Goal: Information Seeking & Learning: Learn about a topic

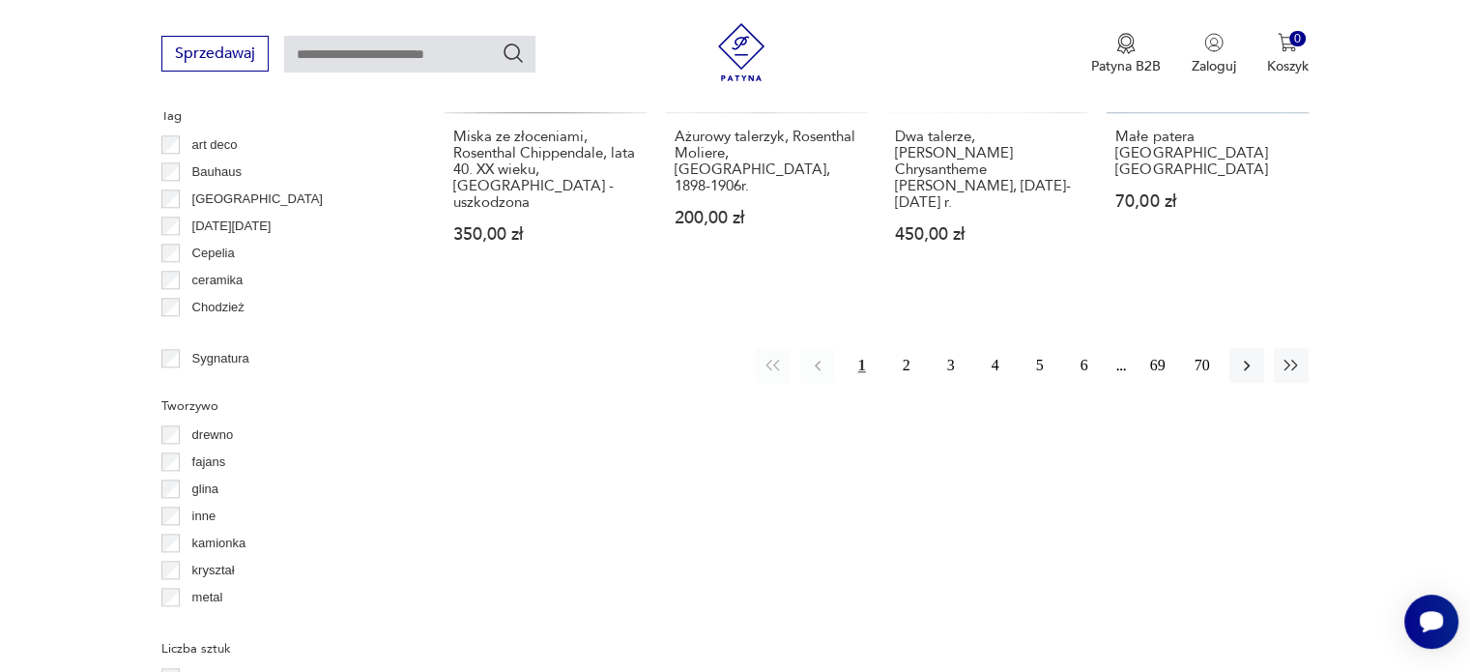
scroll to position [131, 0]
click at [213, 432] on p "kryształ" at bounding box center [213, 438] width 43 height 21
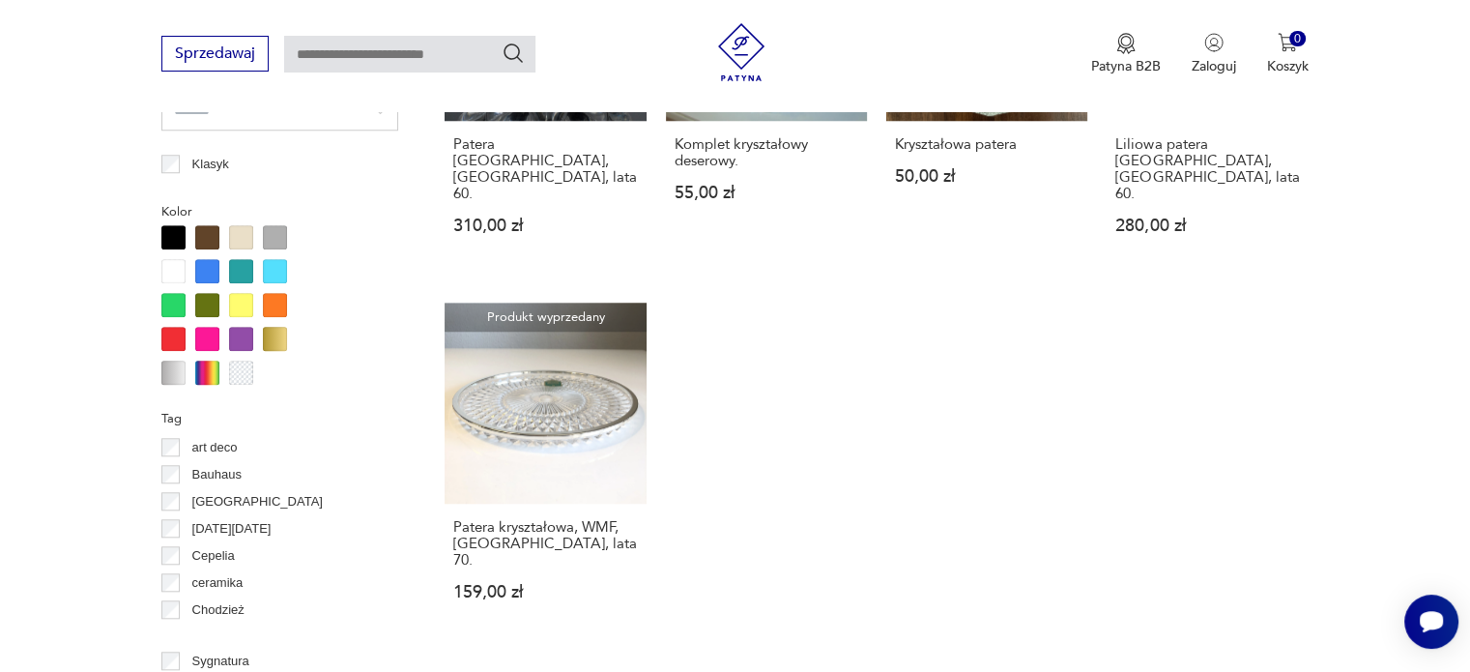
scroll to position [1866, 0]
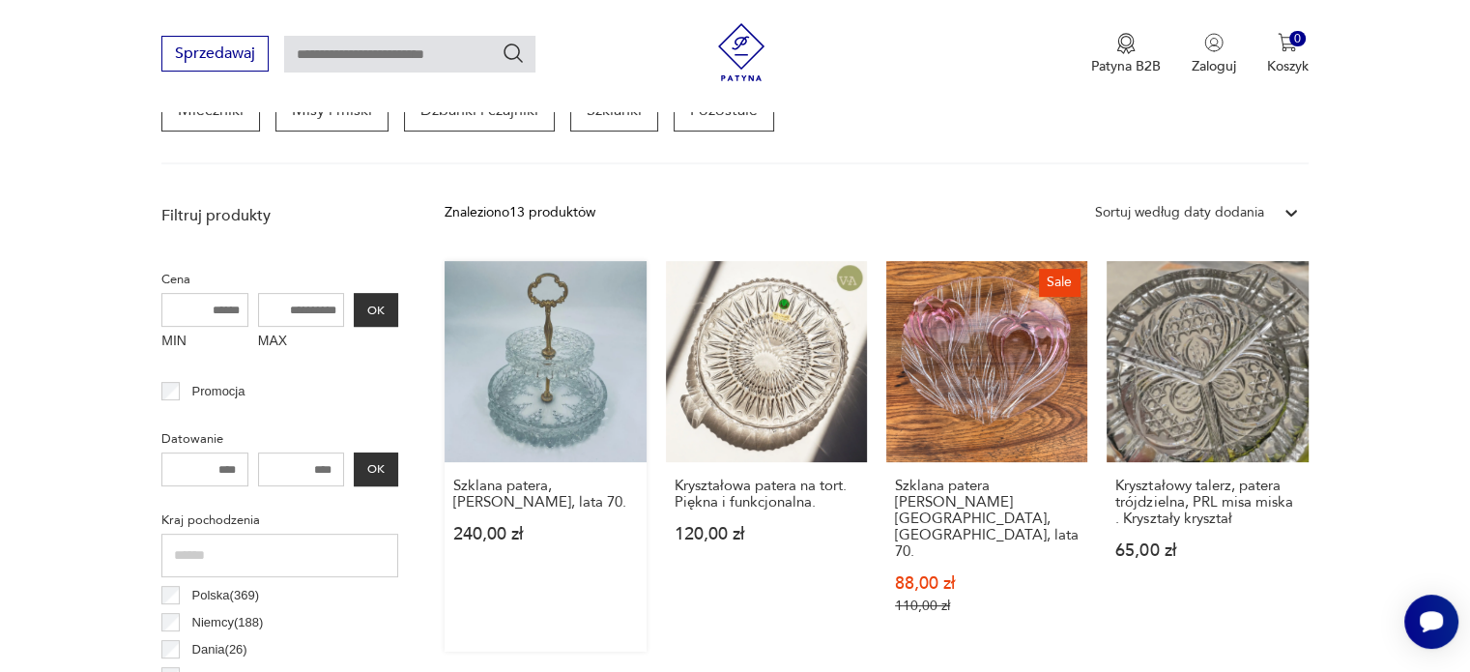
click at [504, 381] on link "Szklana patera, Walther Glas Bolero, lata 70. 240,00 zł" at bounding box center [545, 456] width 201 height 391
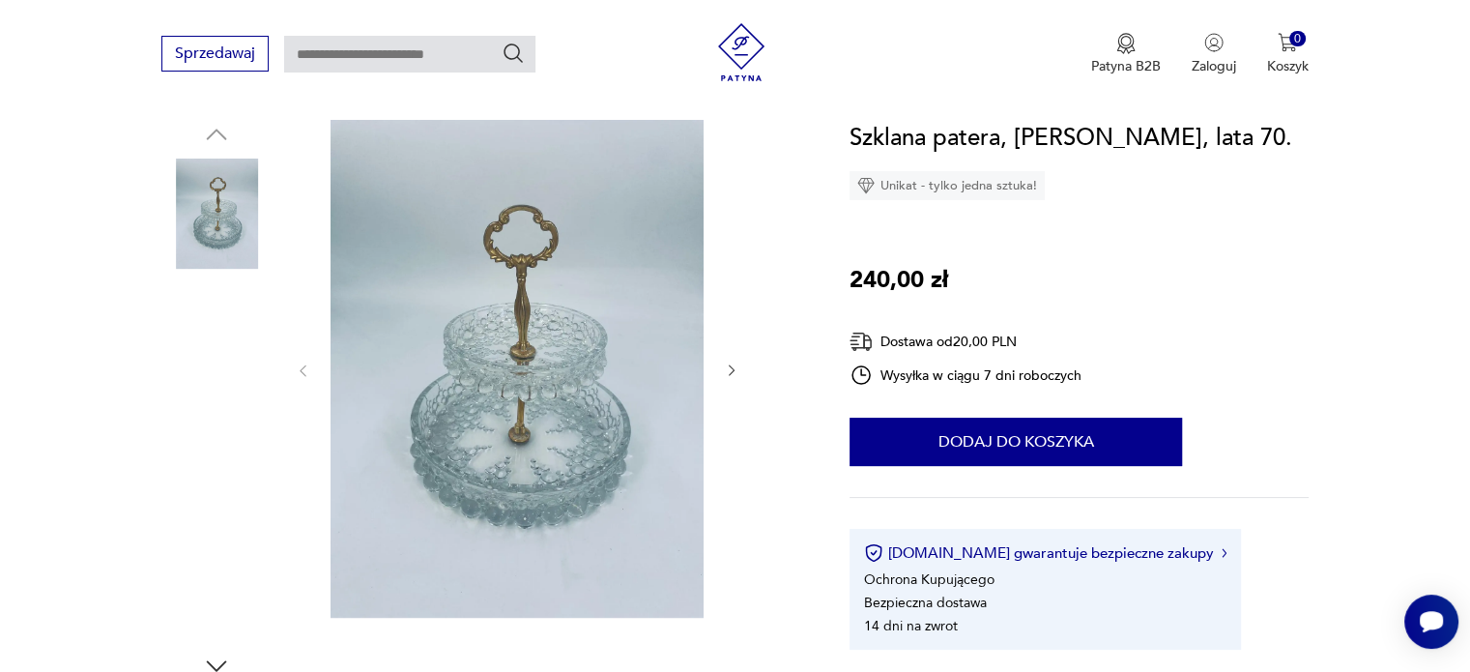
scroll to position [193, 0]
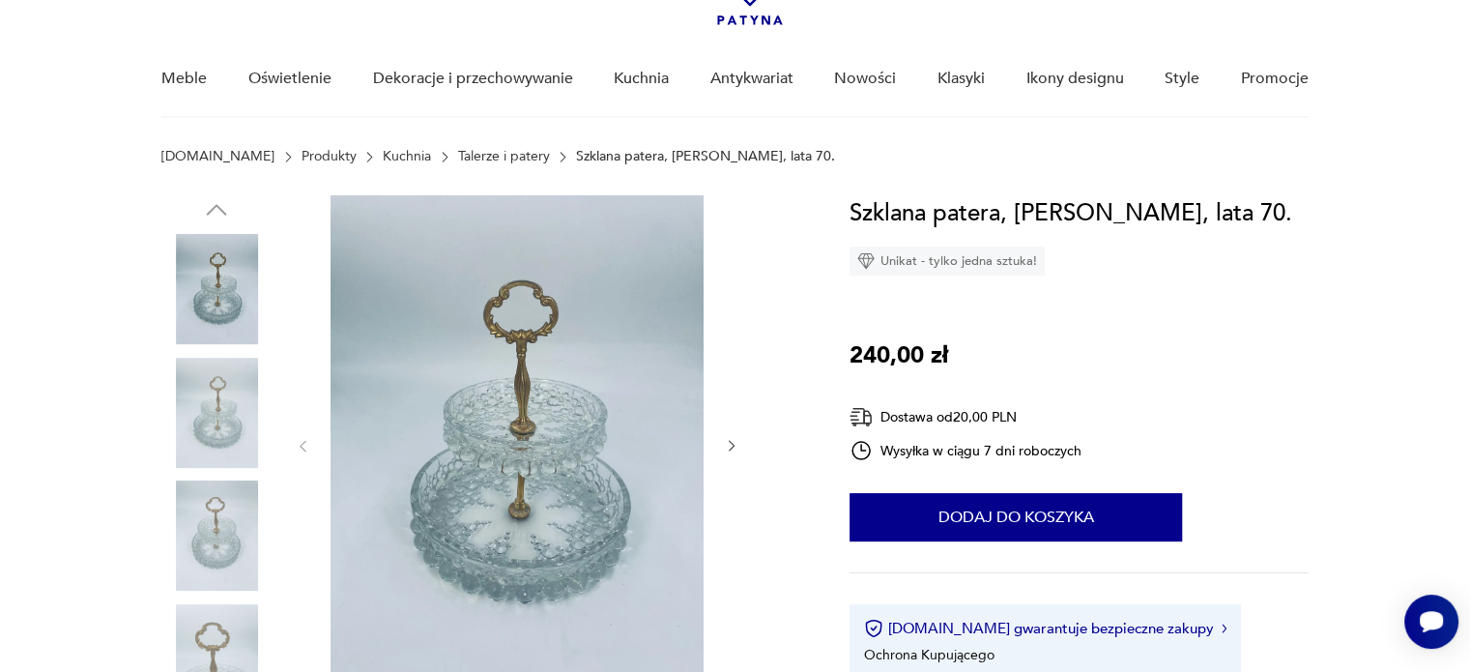
scroll to position [290, 0]
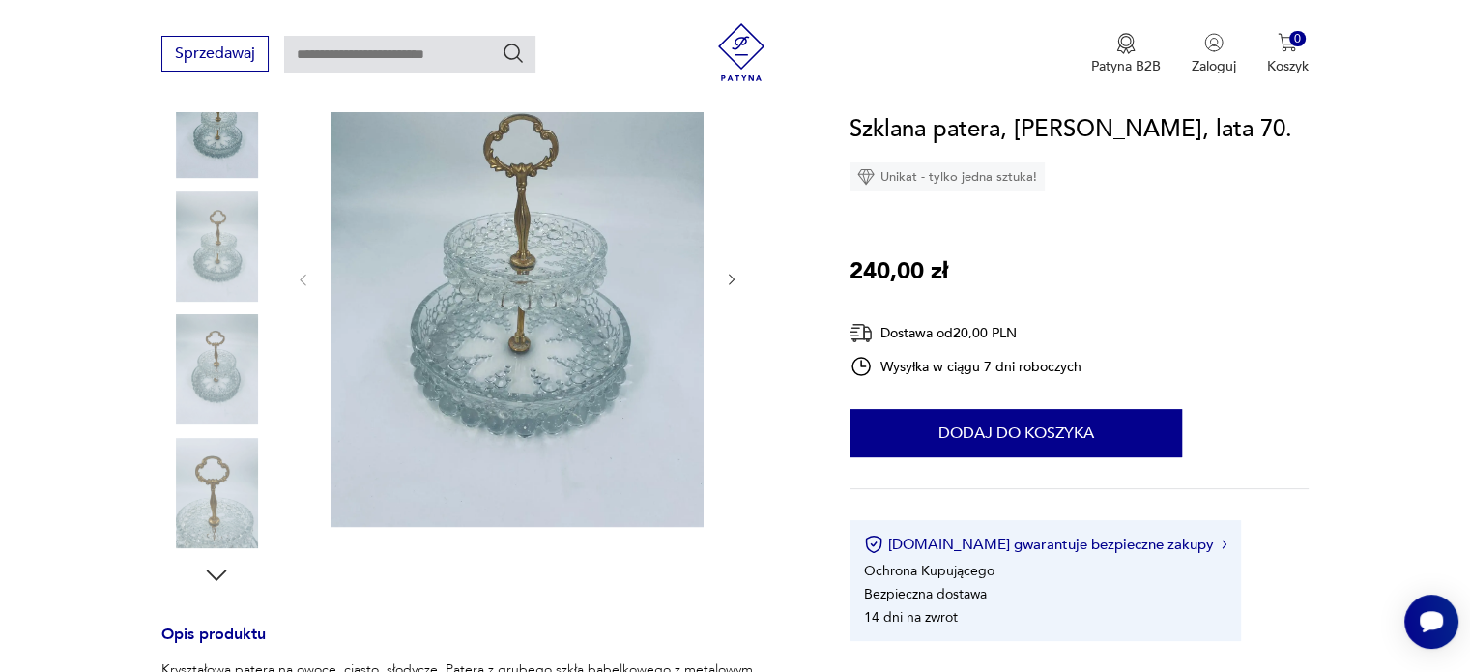
click at [732, 277] on icon "button" at bounding box center [732, 281] width 6 height 12
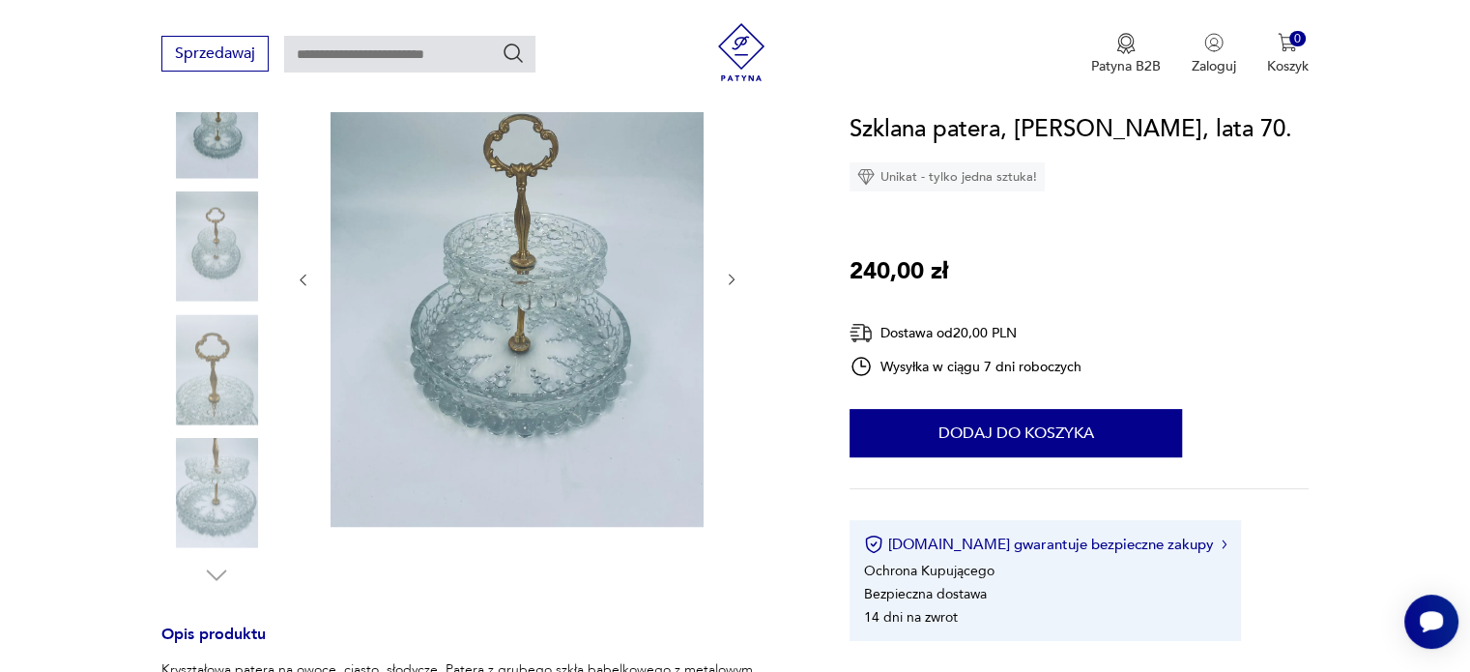
click at [733, 277] on icon "button" at bounding box center [732, 281] width 6 height 12
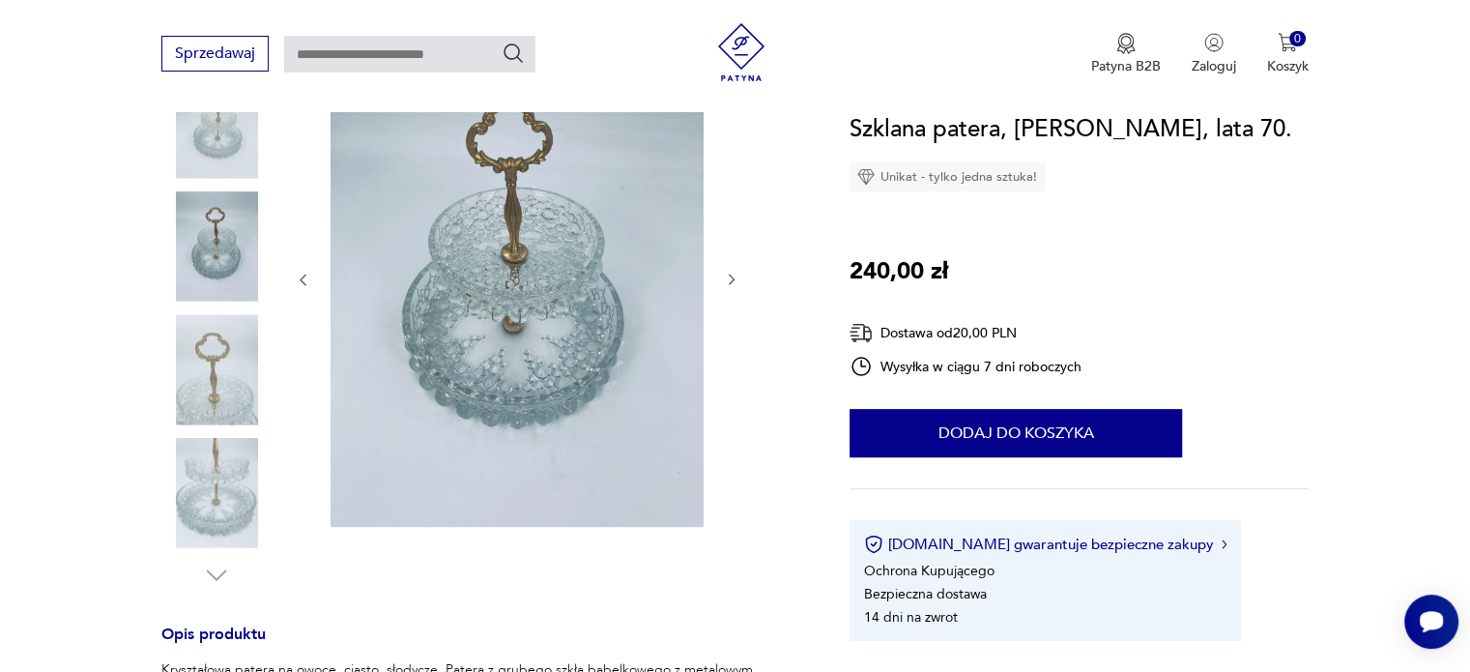
click at [733, 277] on icon "button" at bounding box center [732, 281] width 6 height 12
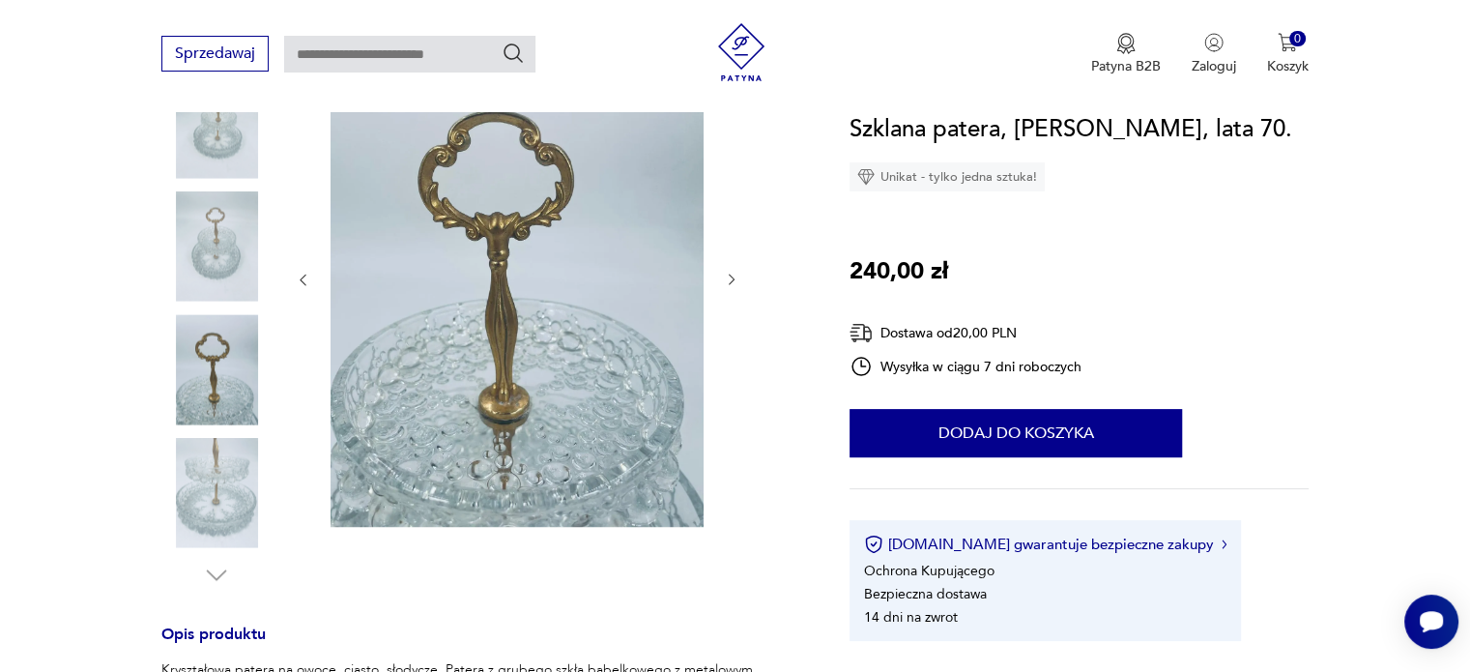
click at [733, 278] on icon "button" at bounding box center [732, 281] width 6 height 12
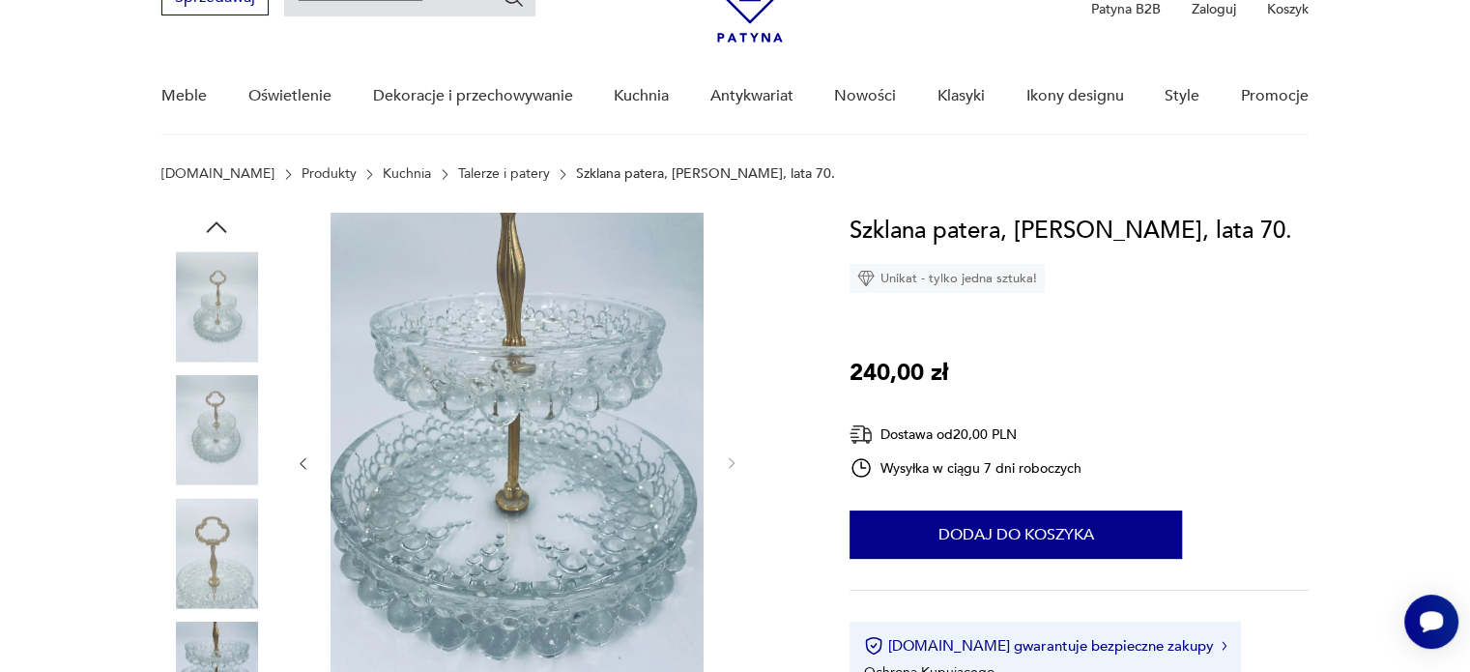
scroll to position [97, 0]
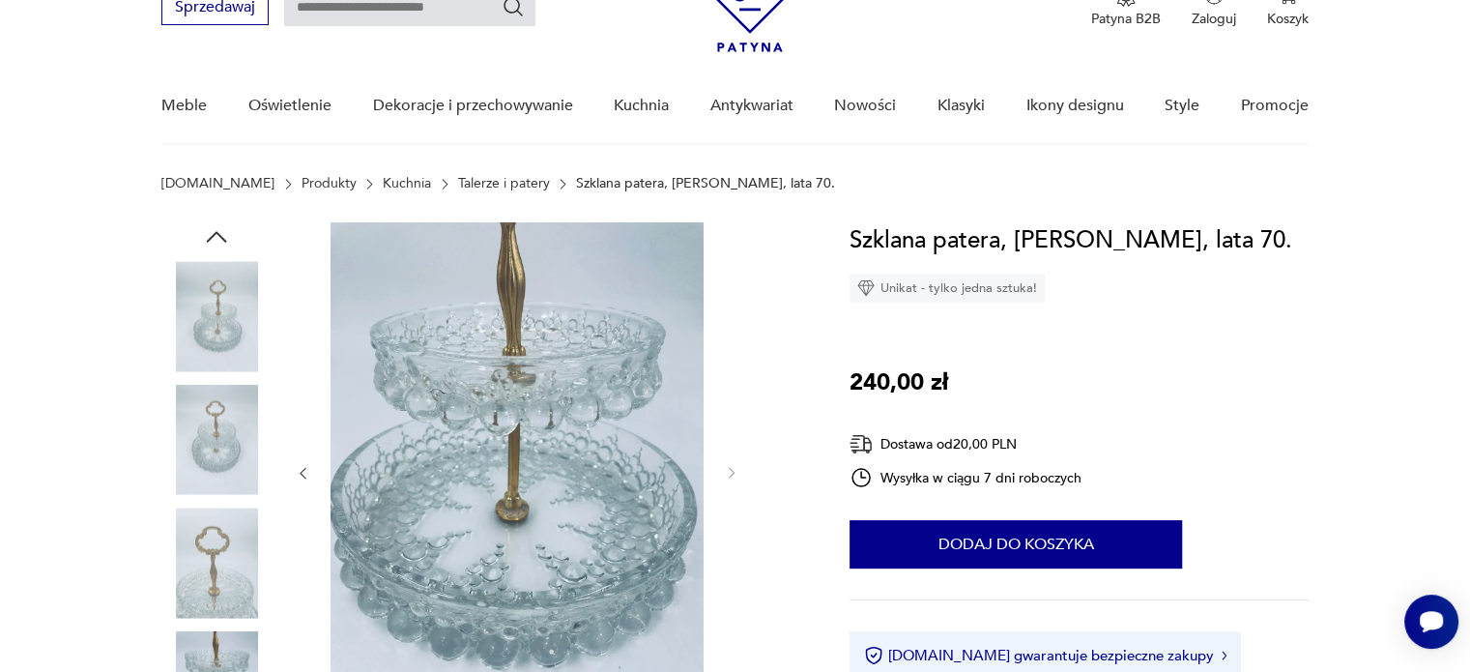
click at [225, 315] on img at bounding box center [216, 316] width 110 height 110
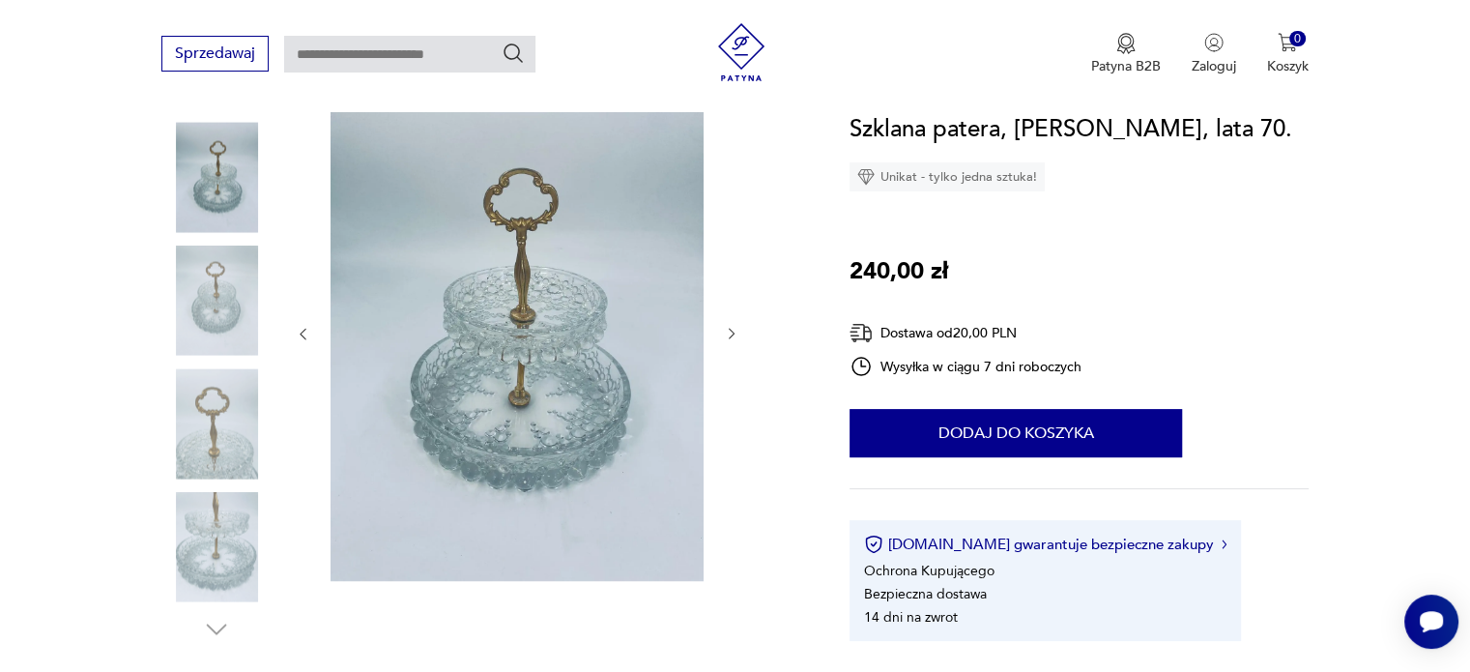
scroll to position [193, 0]
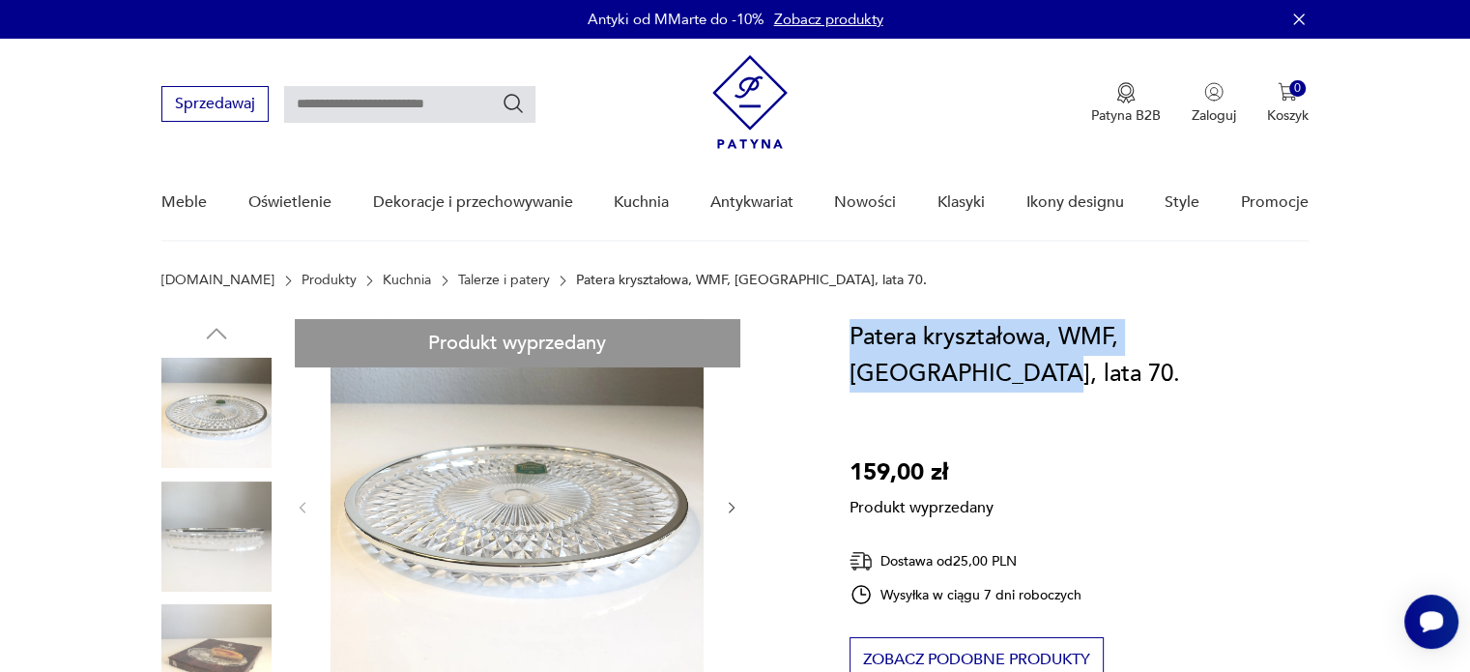
drag, startPoint x: 852, startPoint y: 339, endPoint x: 1314, endPoint y: 338, distance: 462.1
copy h1 "Patera kryształowa, WMF, [GEOGRAPHIC_DATA], lata 70."
